Goal: Navigation & Orientation: Understand site structure

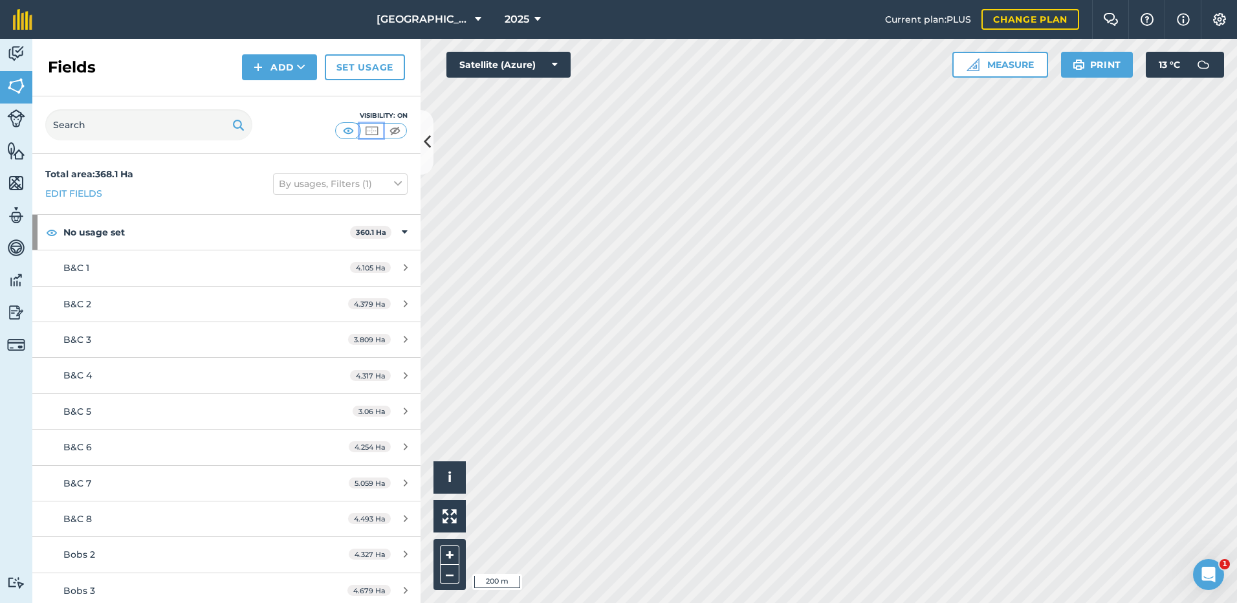
click at [371, 132] on img at bounding box center [371, 130] width 16 height 13
click at [394, 131] on img at bounding box center [395, 130] width 16 height 13
click at [347, 133] on img at bounding box center [348, 130] width 16 height 13
click at [368, 128] on img at bounding box center [371, 130] width 16 height 13
click at [19, 114] on img at bounding box center [16, 118] width 18 height 18
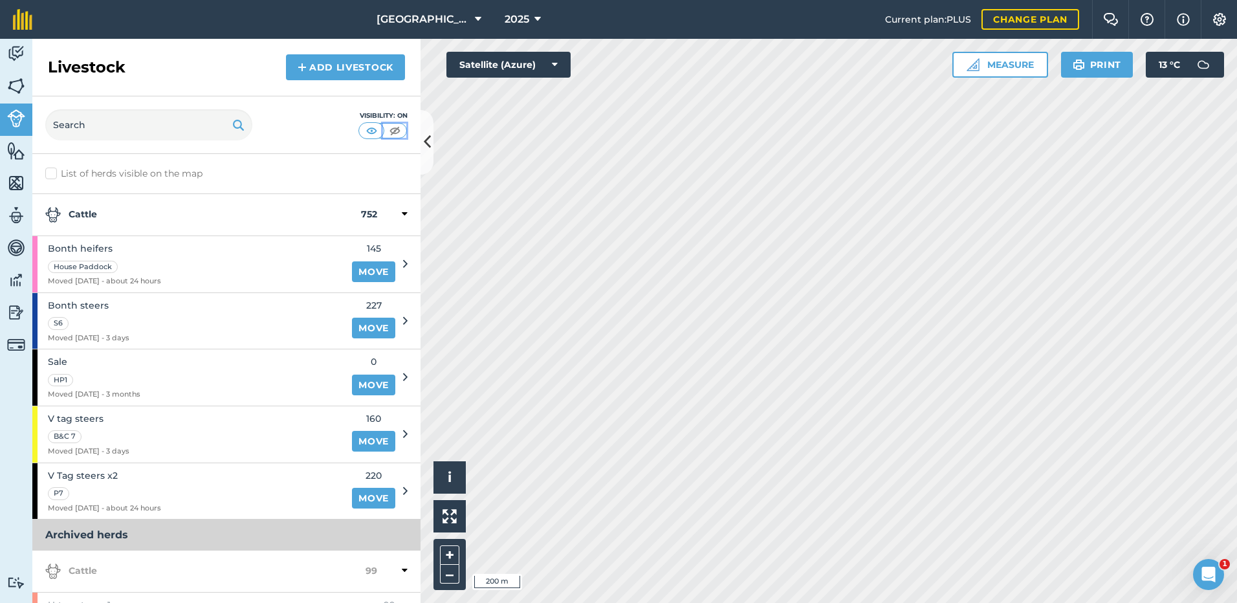
click at [397, 131] on img at bounding box center [395, 130] width 16 height 13
click at [13, 151] on img at bounding box center [16, 150] width 18 height 19
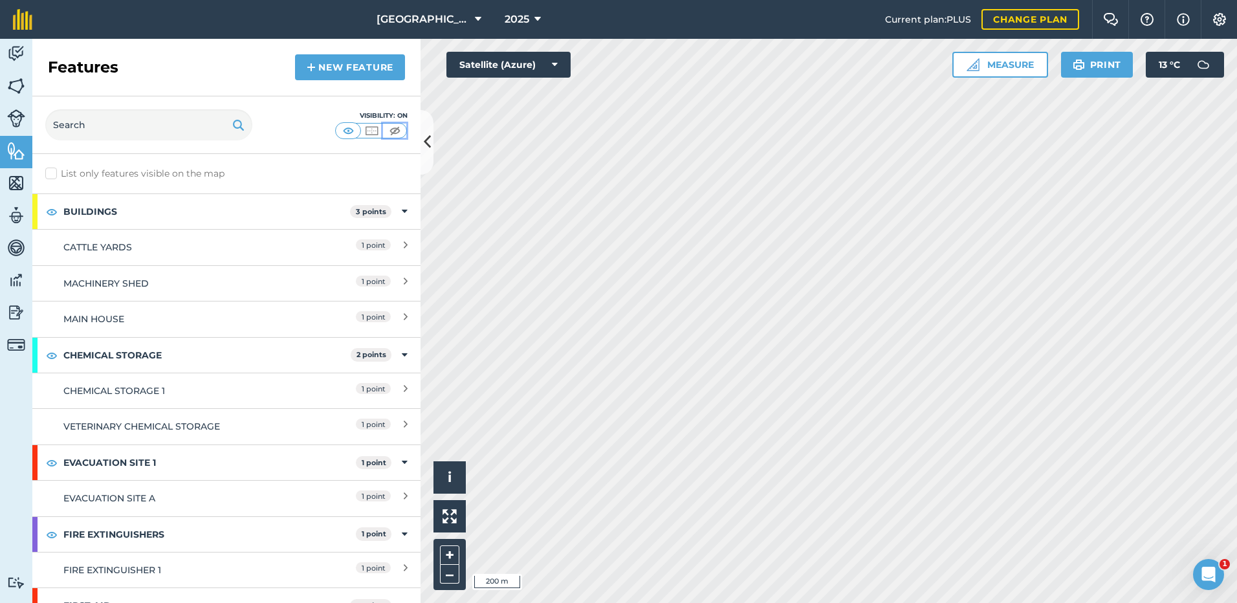
click at [393, 128] on img at bounding box center [395, 130] width 16 height 13
click at [17, 83] on img at bounding box center [16, 85] width 18 height 19
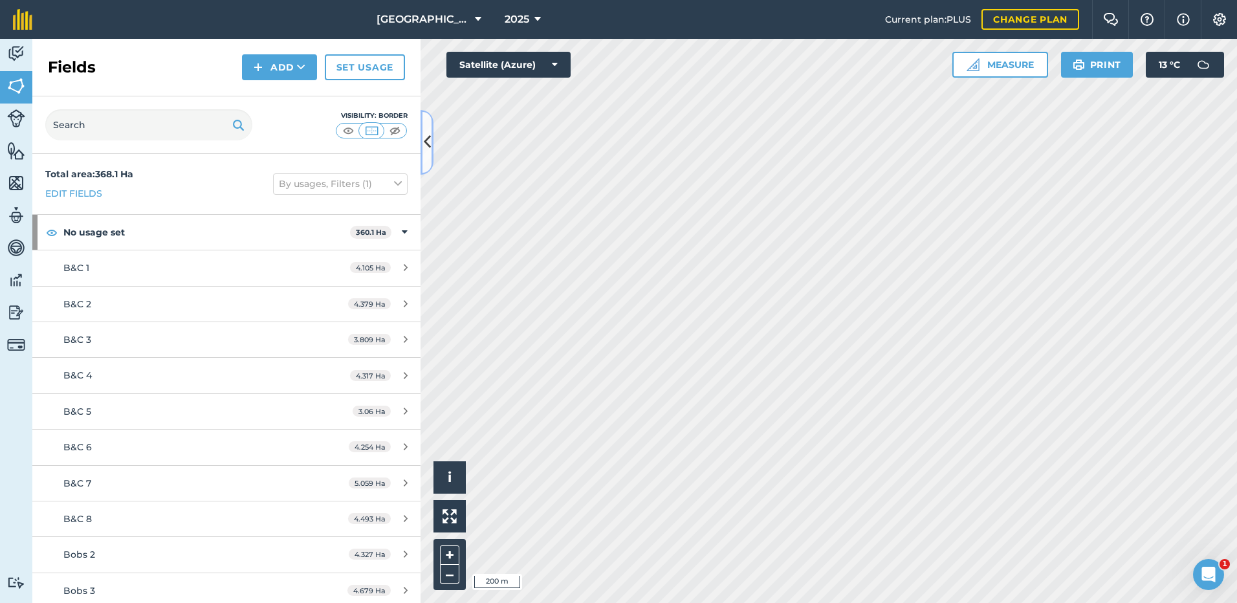
click at [426, 138] on icon at bounding box center [427, 142] width 7 height 23
